Goal: Entertainment & Leisure: Browse casually

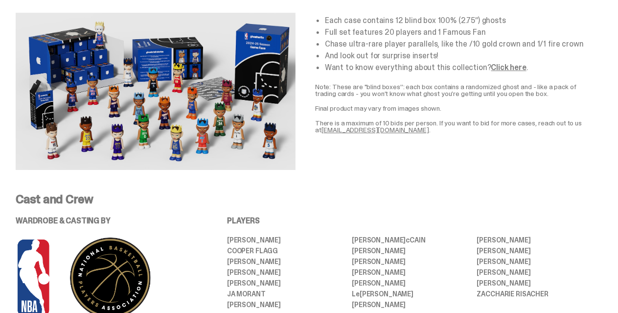
scroll to position [1724, 0]
click at [505, 72] on link "Click here" at bounding box center [508, 67] width 35 height 10
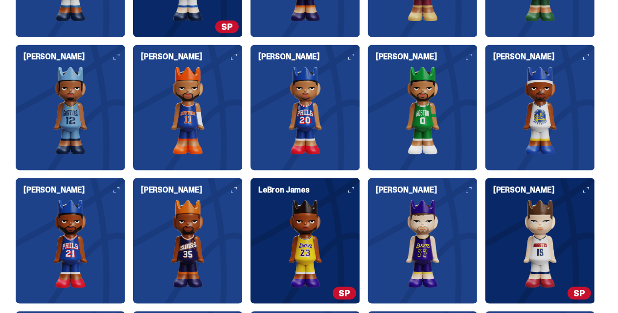
scroll to position [2426, 0]
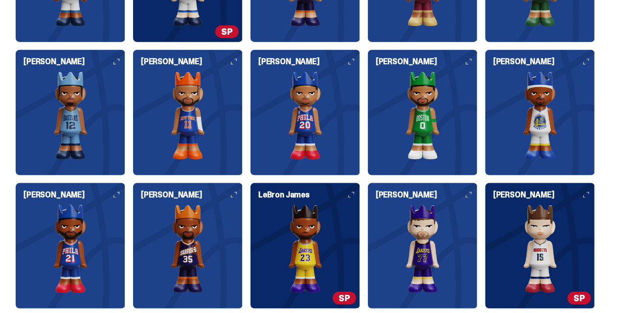
click at [368, 102] on img at bounding box center [423, 115] width 110 height 88
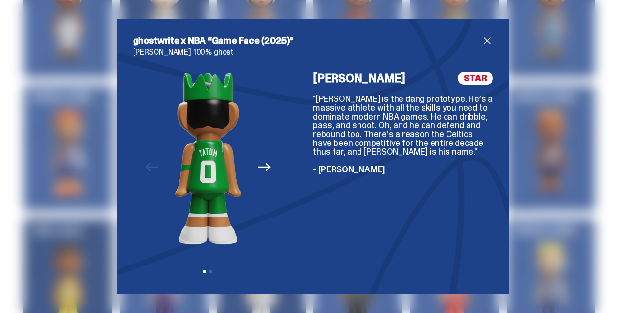
click at [268, 170] on icon "Next" at bounding box center [264, 166] width 13 height 13
click at [160, 171] on button "Previous" at bounding box center [152, 167] width 22 height 22
click at [220, 105] on img at bounding box center [208, 158] width 66 height 173
click at [190, 159] on img at bounding box center [208, 158] width 66 height 173
click at [119, 149] on div "ghostwrite x NBA “Game Face (2025)” [PERSON_NAME] 100% ghost Previous Next View…" at bounding box center [312, 156] width 391 height 275
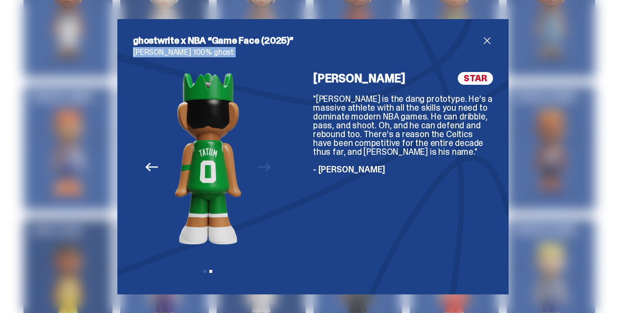
drag, startPoint x: 119, startPoint y: 149, endPoint x: 486, endPoint y: 40, distance: 382.3
click at [486, 40] on div "ghostwrite x NBA “Game Face (2025)” [PERSON_NAME] 100% ghost Previous Next View…" at bounding box center [312, 156] width 391 height 275
click at [486, 40] on span "close" at bounding box center [487, 41] width 12 height 12
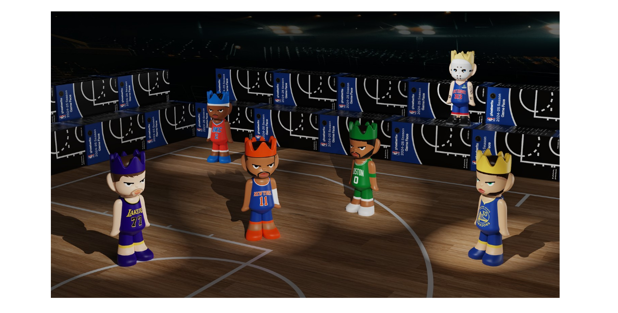
scroll to position [1369, 0]
